Goal: Information Seeking & Learning: Find specific page/section

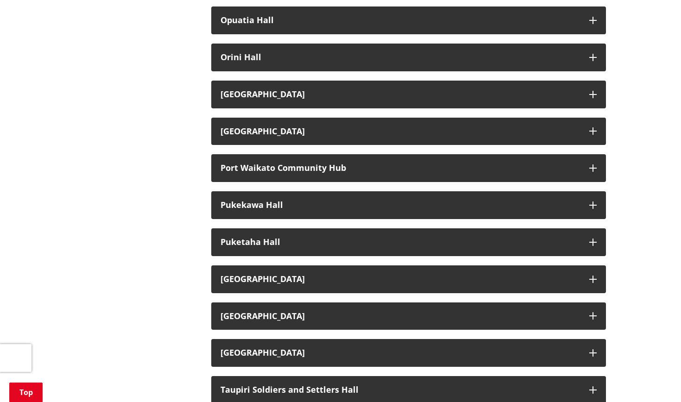
scroll to position [1004, 0]
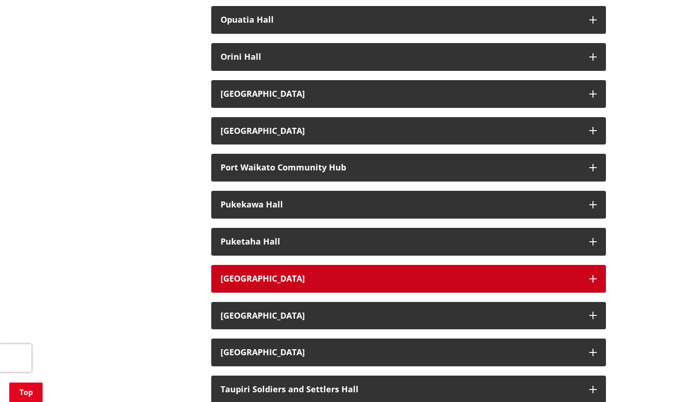
click at [599, 271] on button "Raglan Town Hall" at bounding box center [408, 279] width 395 height 28
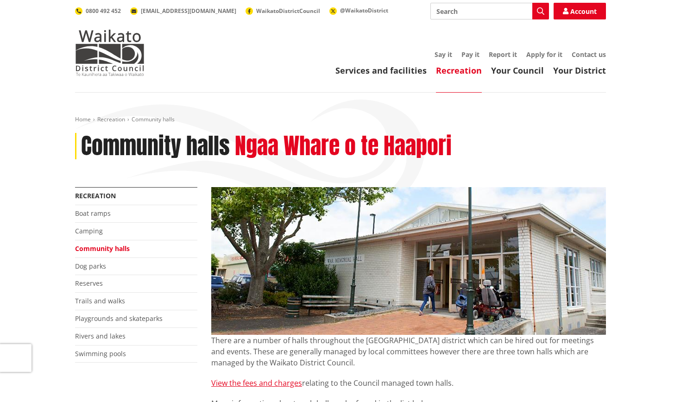
scroll to position [0, 0]
click at [96, 262] on link "Dog parks" at bounding box center [90, 266] width 31 height 9
click at [97, 259] on li "Dog parks" at bounding box center [136, 267] width 122 height 18
click at [95, 269] on li "Dog parks" at bounding box center [136, 267] width 122 height 18
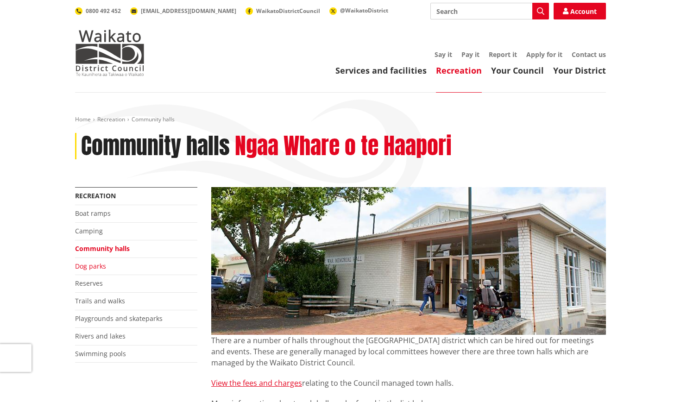
click at [95, 266] on link "Dog parks" at bounding box center [90, 266] width 31 height 9
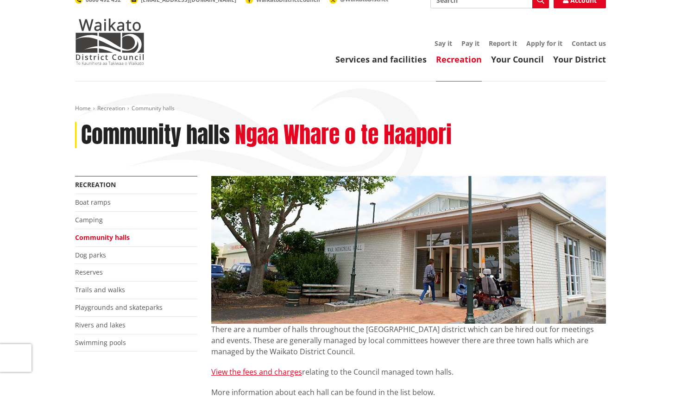
scroll to position [11, 0]
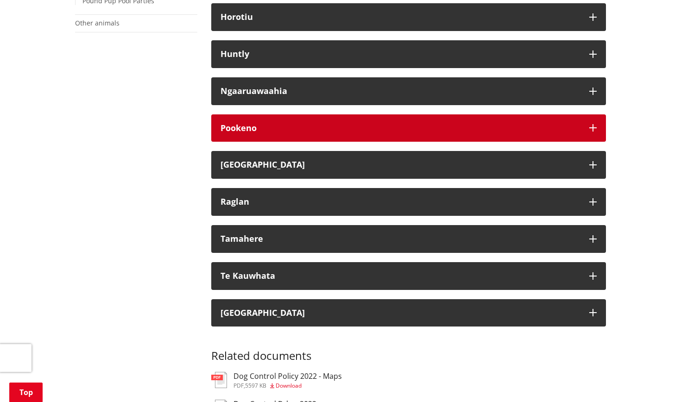
scroll to position [342, 0]
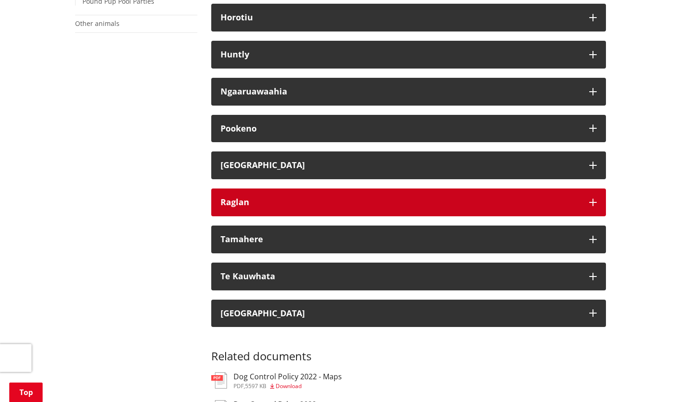
click at [359, 194] on button "Raglan" at bounding box center [408, 203] width 395 height 28
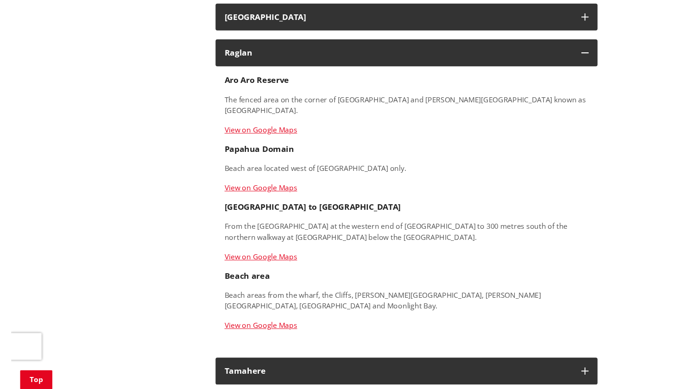
scroll to position [490, 0]
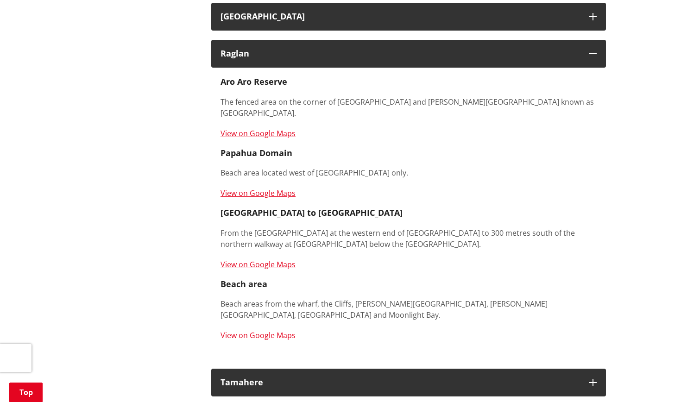
click at [268, 330] on link "View on Google Maps" at bounding box center [258, 335] width 75 height 10
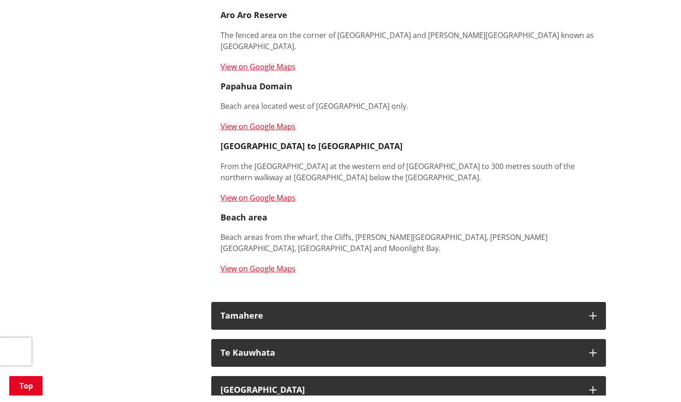
scroll to position [564, 0]
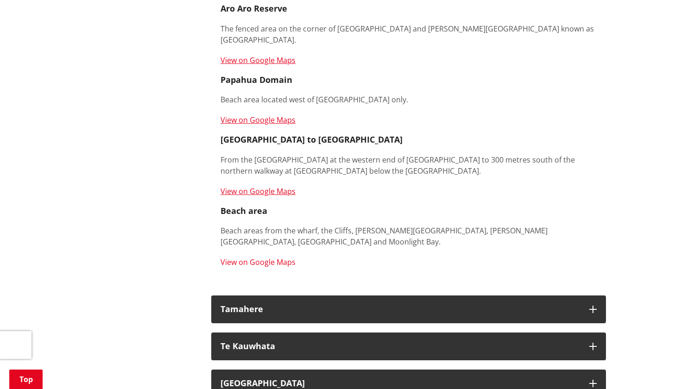
click at [292, 257] on link "View on Google Maps" at bounding box center [258, 262] width 75 height 10
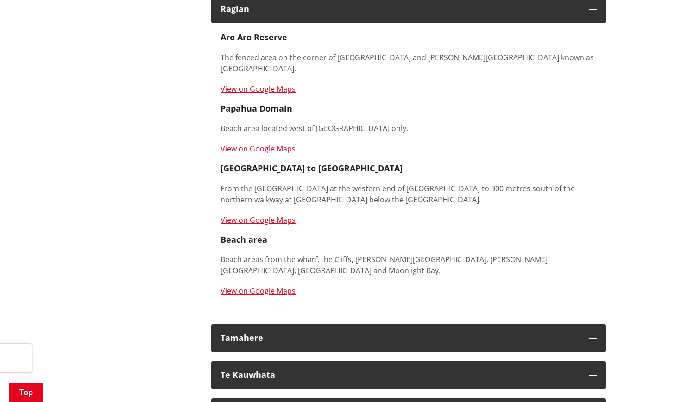
scroll to position [534, 0]
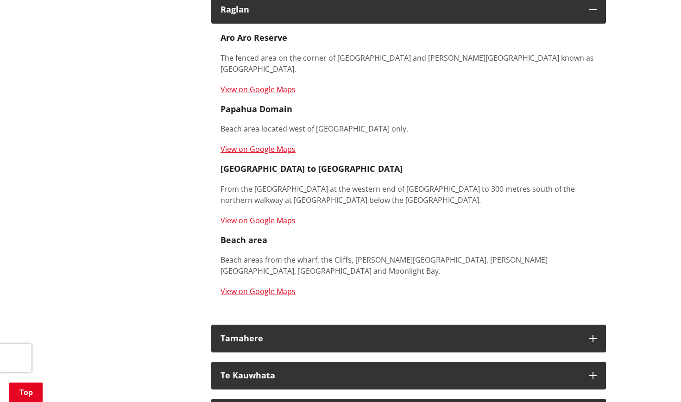
click at [269, 216] on link "View on Google Maps" at bounding box center [258, 221] width 75 height 10
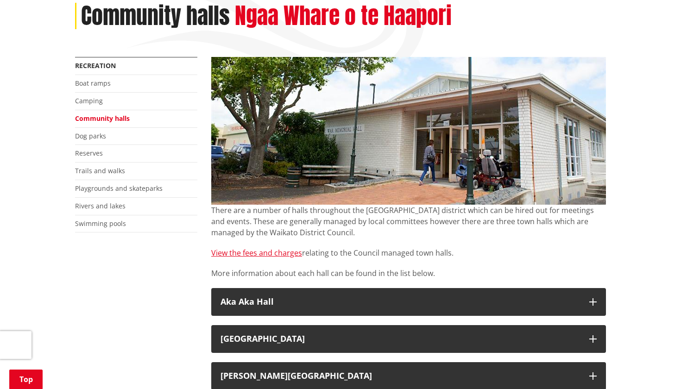
scroll to position [131, 0]
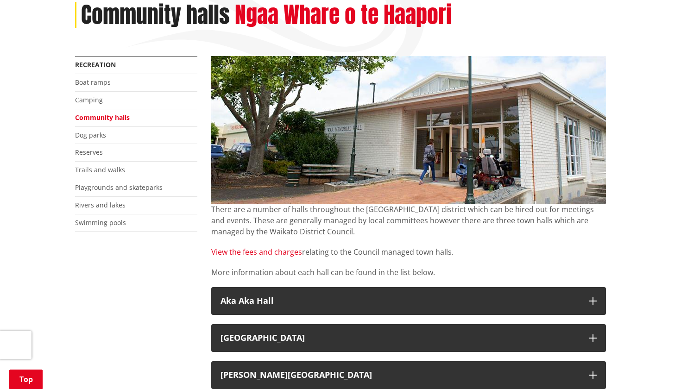
click at [284, 254] on link "View the fees and charges" at bounding box center [256, 252] width 91 height 10
click at [288, 251] on link "View the fees and charges" at bounding box center [256, 252] width 91 height 10
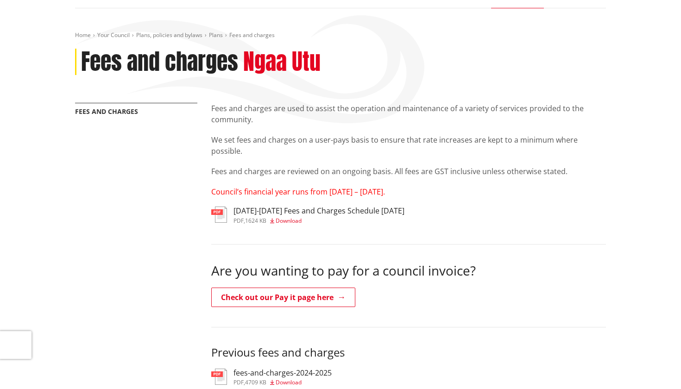
scroll to position [84, 0]
click at [288, 212] on h3 "2025-2027 Fees and Charges Schedule June 2025" at bounding box center [319, 211] width 171 height 9
